Goal: Information Seeking & Learning: Learn about a topic

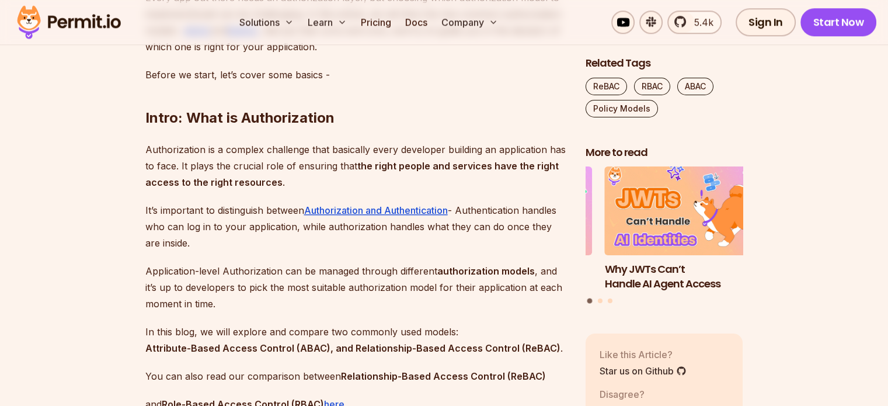
click at [172, 190] on p "Authorization is a complex challenge that basically every developer building an…" at bounding box center [355, 165] width 421 height 49
drag, startPoint x: 172, startPoint y: 198, endPoint x: 237, endPoint y: 198, distance: 65.4
click at [237, 190] on p "Authorization is a complex challenge that basically every developer building an…" at bounding box center [355, 165] width 421 height 49
drag, startPoint x: 237, startPoint y: 198, endPoint x: 336, endPoint y: 197, distance: 98.0
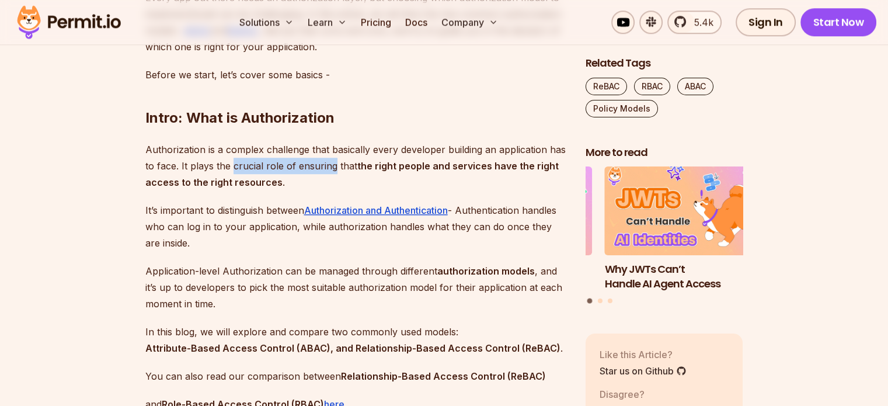
click at [336, 190] on p "Authorization is a complex challenge that basically every developer building an…" at bounding box center [355, 165] width 421 height 49
drag, startPoint x: 336, startPoint y: 197, endPoint x: 439, endPoint y: 198, distance: 103.9
click at [439, 190] on p "Authorization is a complex challenge that basically every developer building an…" at bounding box center [355, 165] width 421 height 49
click at [439, 188] on strong "the right people and services have the right access to the right resources" at bounding box center [351, 174] width 413 height 28
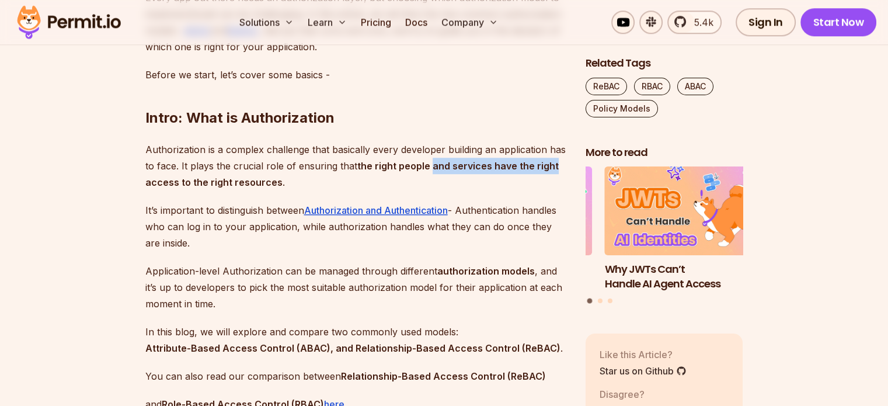
drag, startPoint x: 439, startPoint y: 198, endPoint x: 547, endPoint y: 200, distance: 107.4
click at [547, 190] on p "Authorization is a complex challenge that basically every developer building an…" at bounding box center [355, 165] width 421 height 49
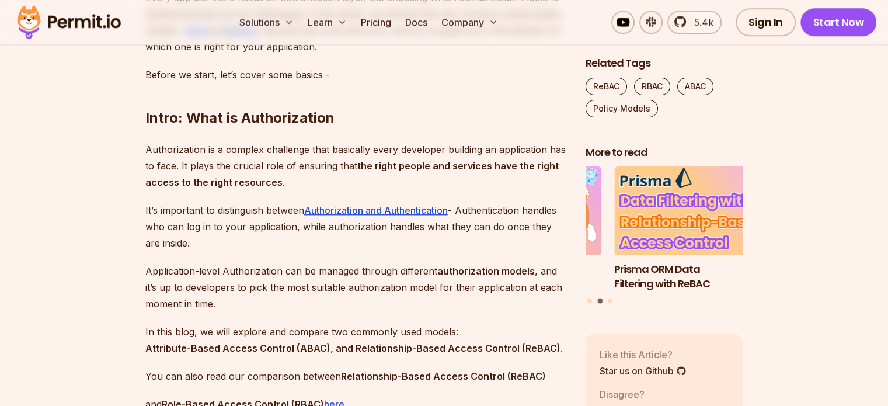
drag, startPoint x: 114, startPoint y: 214, endPoint x: 286, endPoint y: 205, distance: 172.4
click at [286, 190] on p "Authorization is a complex challenge that basically every developer building an…" at bounding box center [355, 165] width 421 height 49
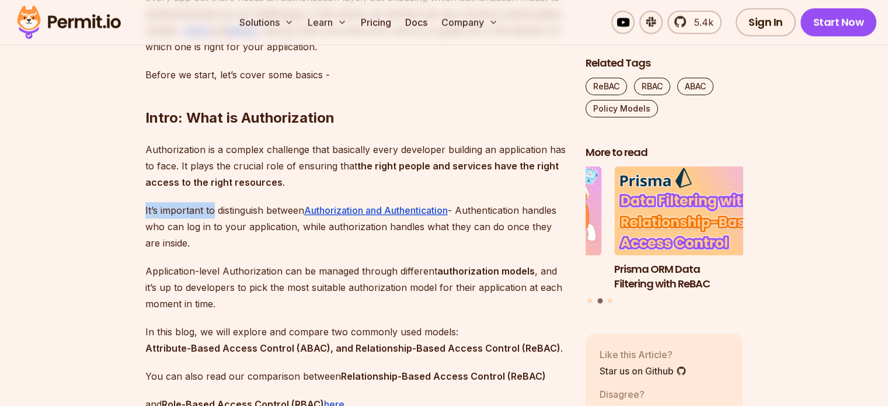
drag, startPoint x: 116, startPoint y: 239, endPoint x: 250, endPoint y: 236, distance: 134.2
click at [250, 236] on p "It’s important to distinguish between Authorization and Authentication - Authen…" at bounding box center [355, 226] width 421 height 49
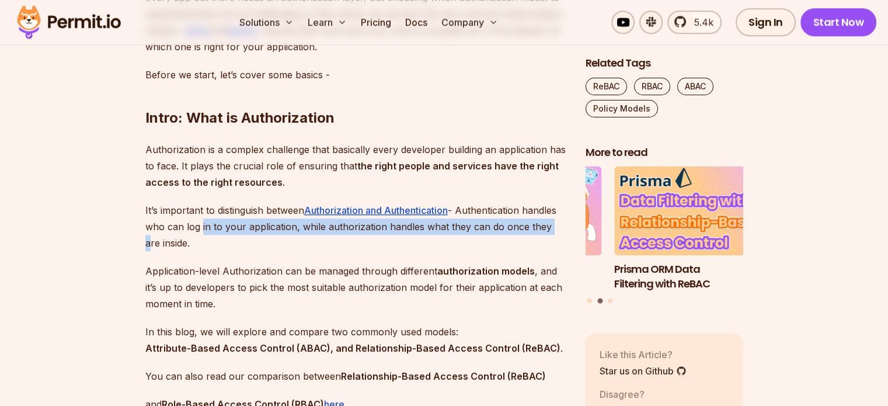
drag, startPoint x: 104, startPoint y: 264, endPoint x: 207, endPoint y: 247, distance: 103.5
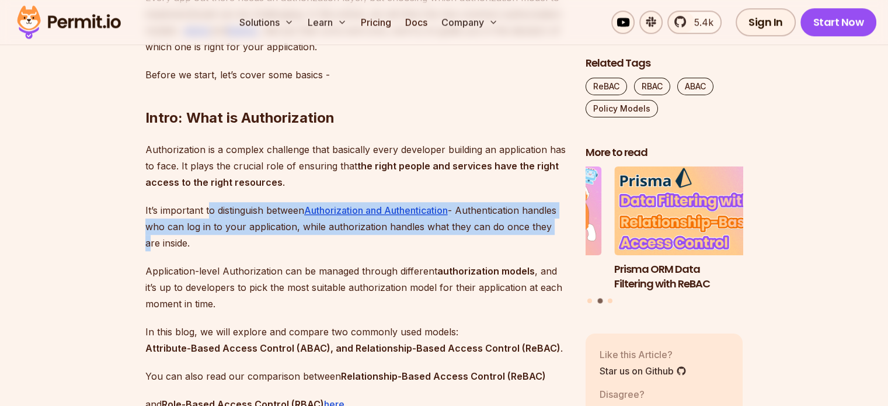
click at [207, 247] on p "It’s important to distinguish between Authorization and Authentication - Authen…" at bounding box center [355, 226] width 421 height 49
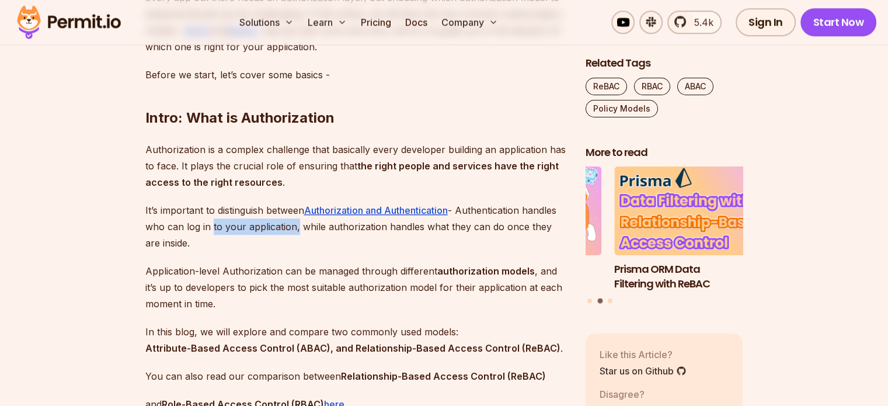
drag, startPoint x: 207, startPoint y: 247, endPoint x: 294, endPoint y: 259, distance: 88.4
click at [294, 251] on p "It’s important to distinguish between Authorization and Authentication - Authen…" at bounding box center [355, 226] width 421 height 49
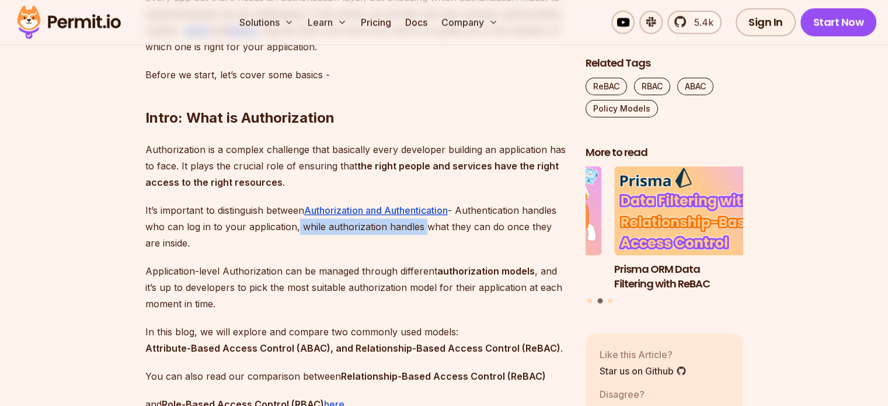
drag, startPoint x: 294, startPoint y: 259, endPoint x: 426, endPoint y: 261, distance: 131.9
click at [426, 251] on p "It’s important to distinguish between Authorization and Authentication - Authen…" at bounding box center [355, 226] width 421 height 49
click at [194, 251] on p "It’s important to distinguish between Authorization and Authentication - Authen…" at bounding box center [355, 226] width 421 height 49
drag, startPoint x: 194, startPoint y: 260, endPoint x: 201, endPoint y: 275, distance: 16.2
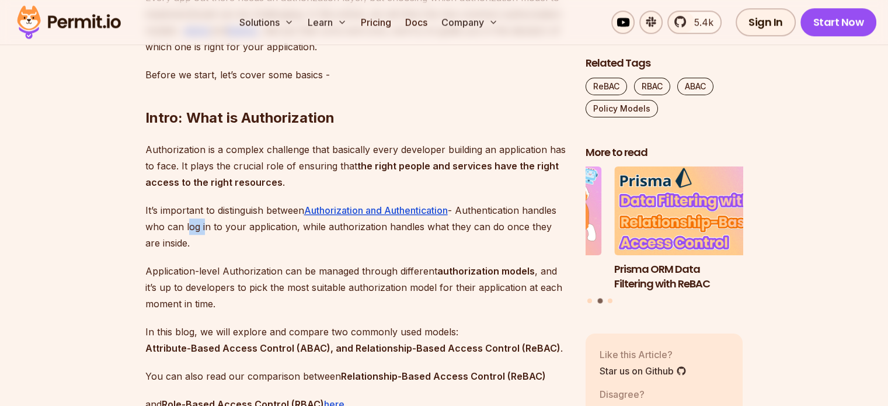
click at [201, 251] on p "It’s important to distinguish between Authorization and Authentication - Authen…" at bounding box center [355, 226] width 421 height 49
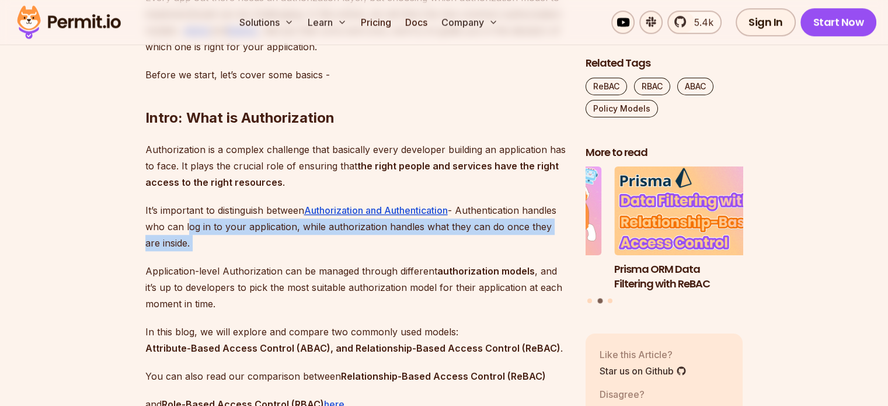
click at [201, 251] on p "It’s important to distinguish between Authorization and Authentication - Authen…" at bounding box center [355, 226] width 421 height 49
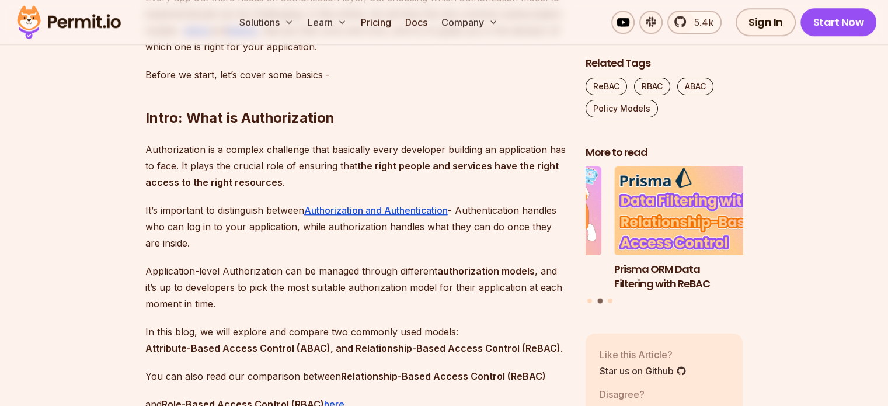
click at [177, 309] on p "Application-level Authorization can be managed through different authorization …" at bounding box center [355, 287] width 421 height 49
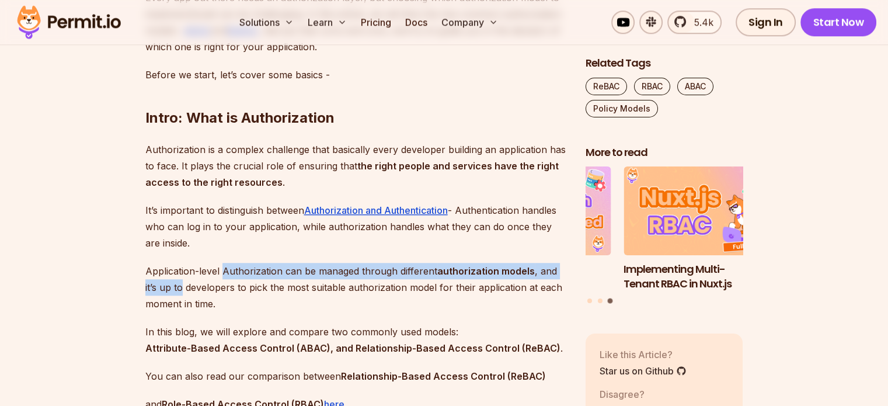
drag, startPoint x: 177, startPoint y: 309, endPoint x: 232, endPoint y: 298, distance: 55.3
click at [232, 298] on p "Application-level Authorization can be managed through different authorization …" at bounding box center [355, 287] width 421 height 49
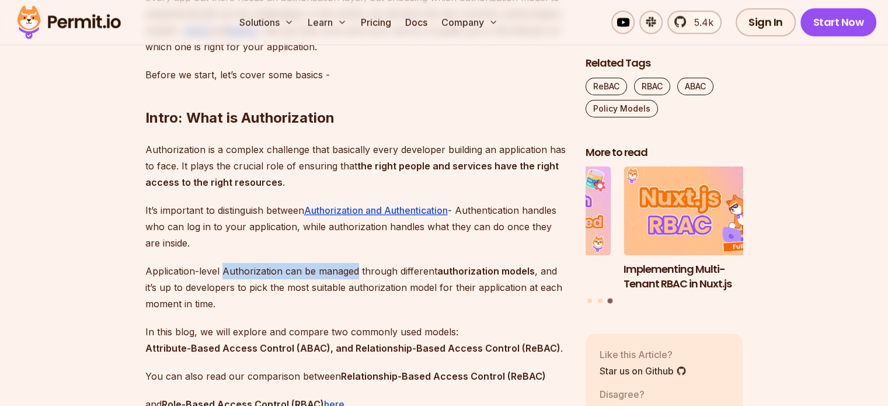
drag, startPoint x: 232, startPoint y: 298, endPoint x: 350, endPoint y: 302, distance: 118.5
click at [350, 302] on p "Application-level Authorization can be managed through different authorization …" at bounding box center [355, 287] width 421 height 49
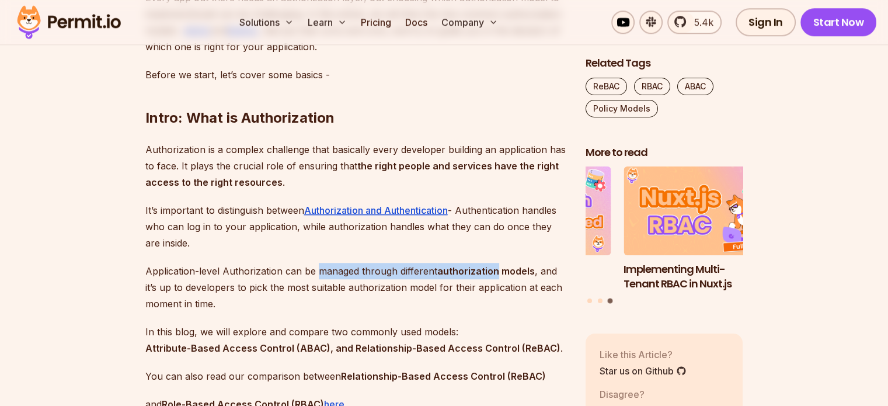
drag, startPoint x: 350, startPoint y: 302, endPoint x: 446, endPoint y: 300, distance: 96.3
click at [446, 300] on p "Application-level Authorization can be managed through different authorization …" at bounding box center [355, 287] width 421 height 49
click at [446, 277] on strong "authorization models" at bounding box center [485, 271] width 97 height 12
drag, startPoint x: 446, startPoint y: 300, endPoint x: 512, endPoint y: 298, distance: 66.0
click at [512, 277] on strong "authorization models" at bounding box center [485, 271] width 97 height 12
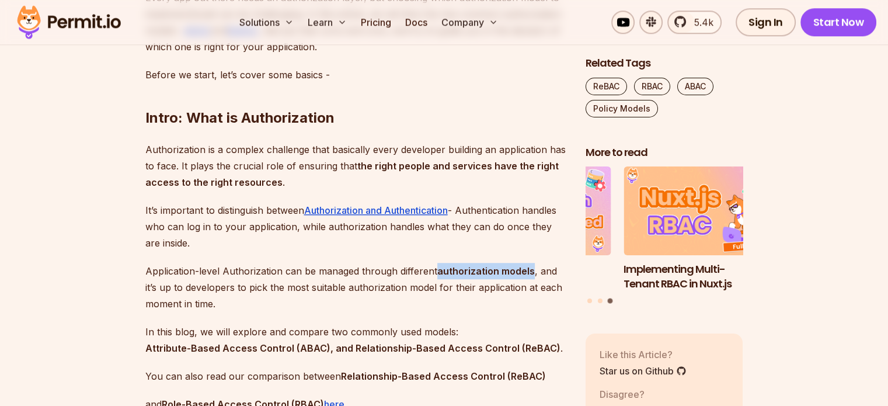
click at [512, 277] on strong "authorization models" at bounding box center [485, 271] width 97 height 12
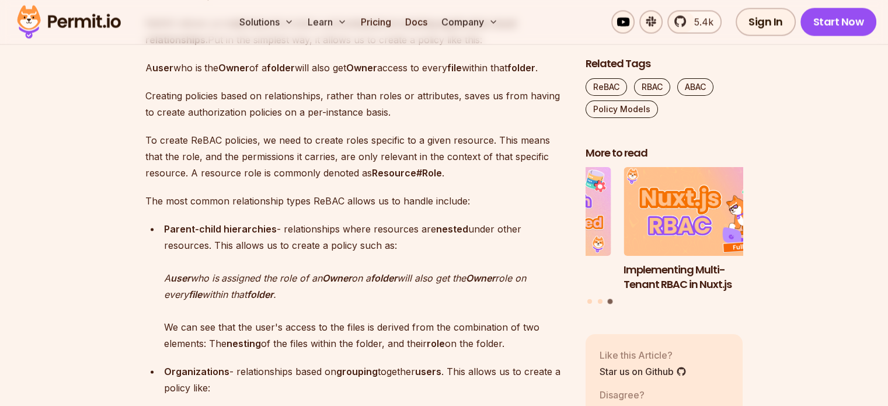
scroll to position [2221, 0]
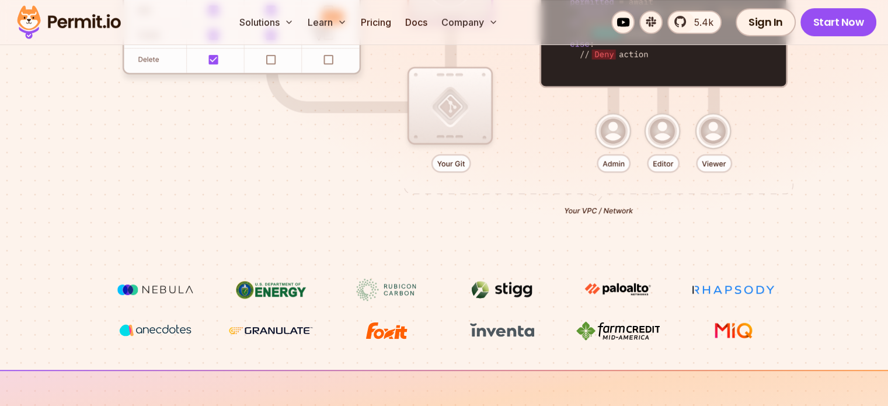
scroll to position [443, 0]
